Goal: Information Seeking & Learning: Find specific fact

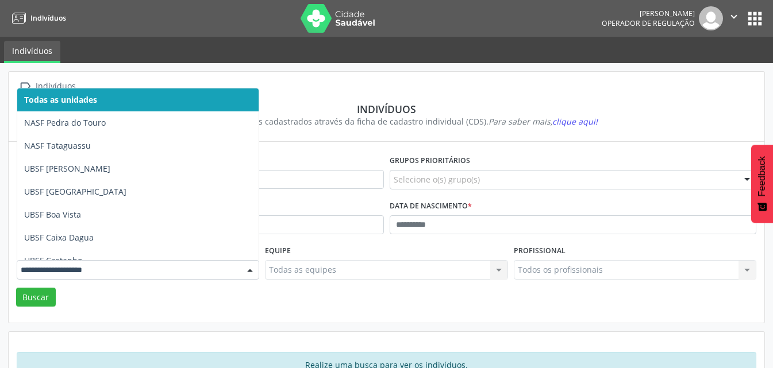
type input "*"
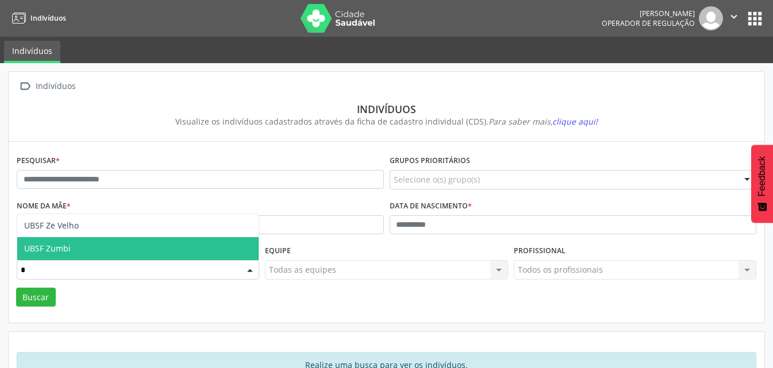
click at [55, 250] on span "UBSF Zumbi" at bounding box center [47, 248] width 47 height 11
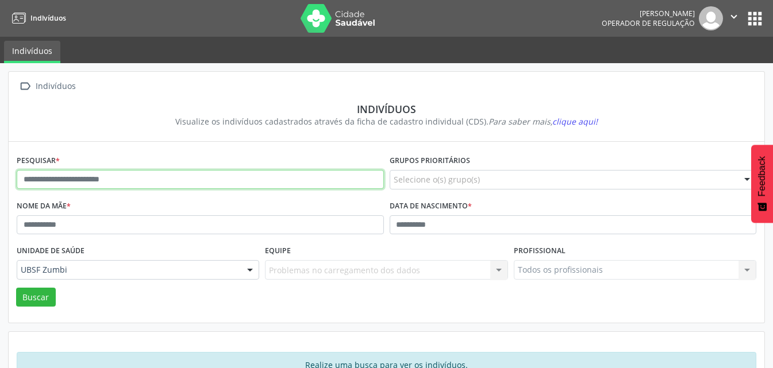
click at [83, 176] on input "text" at bounding box center [200, 180] width 367 height 20
type input "*******"
click at [16, 288] on button "Buscar" at bounding box center [36, 298] width 40 height 20
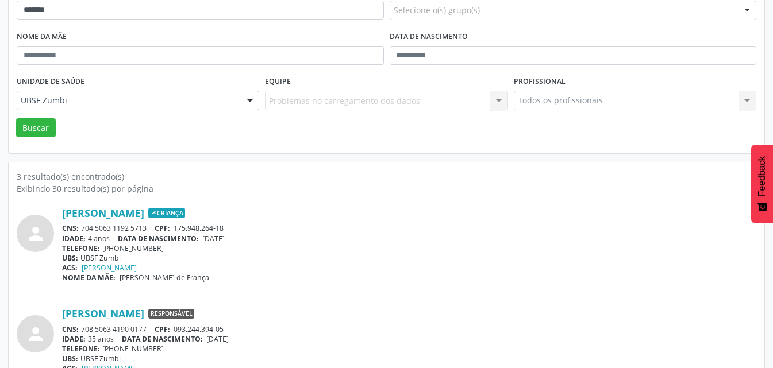
scroll to position [302, 0]
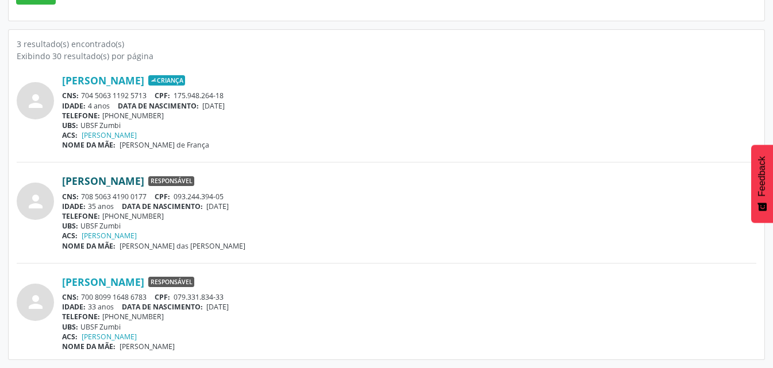
click at [125, 182] on link "[PERSON_NAME]" at bounding box center [103, 181] width 82 height 13
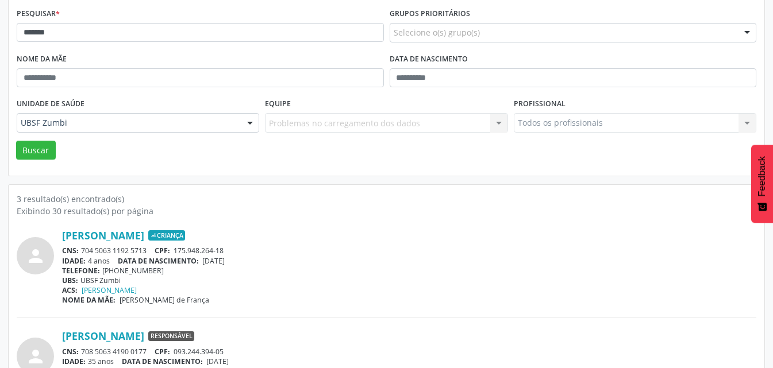
scroll to position [0, 0]
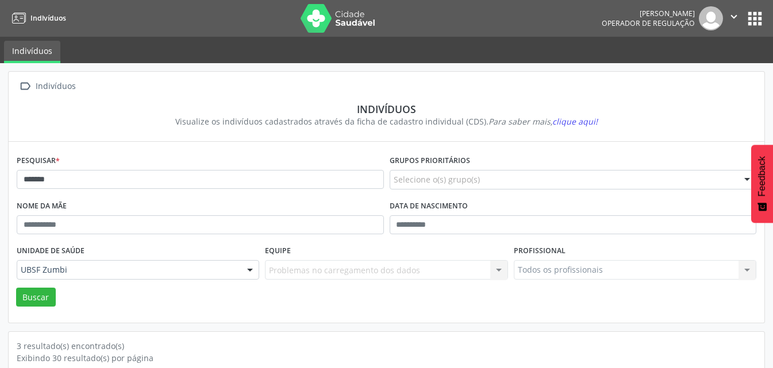
click at [750, 25] on button "apps" at bounding box center [755, 19] width 20 height 20
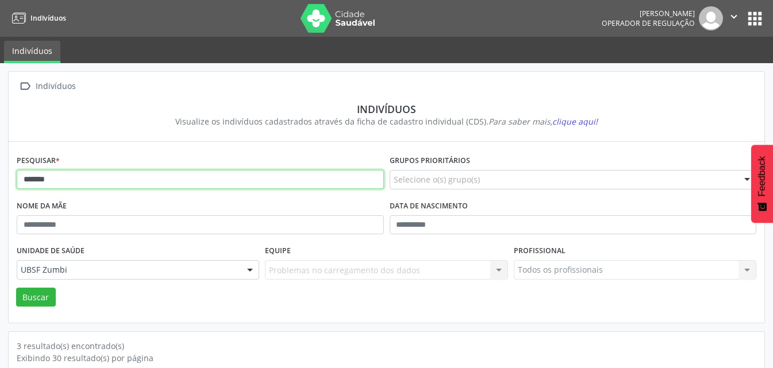
scroll to position [57, 0]
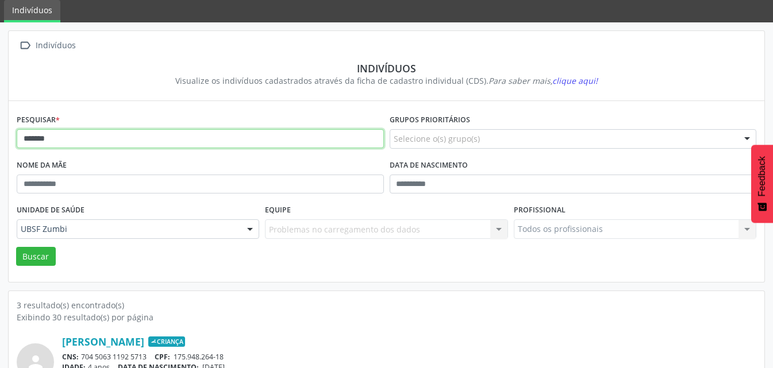
click at [144, 180] on form "Pesquisar * ******* Grupos prioritários Selecione o(s) grupo(s) Acamado Criança…" at bounding box center [386, 188] width 739 height 155
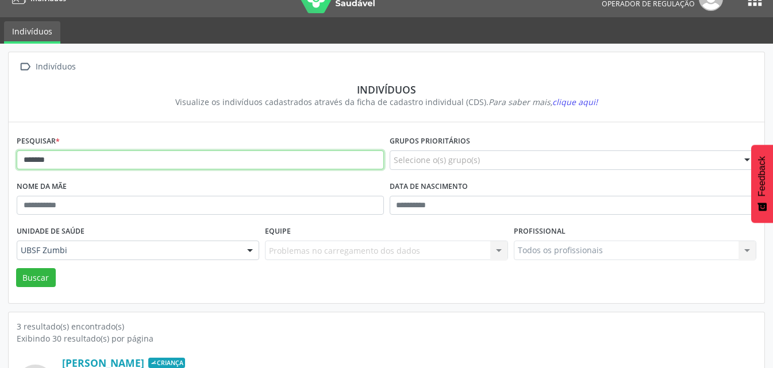
scroll to position [0, 0]
